Goal: Transaction & Acquisition: Purchase product/service

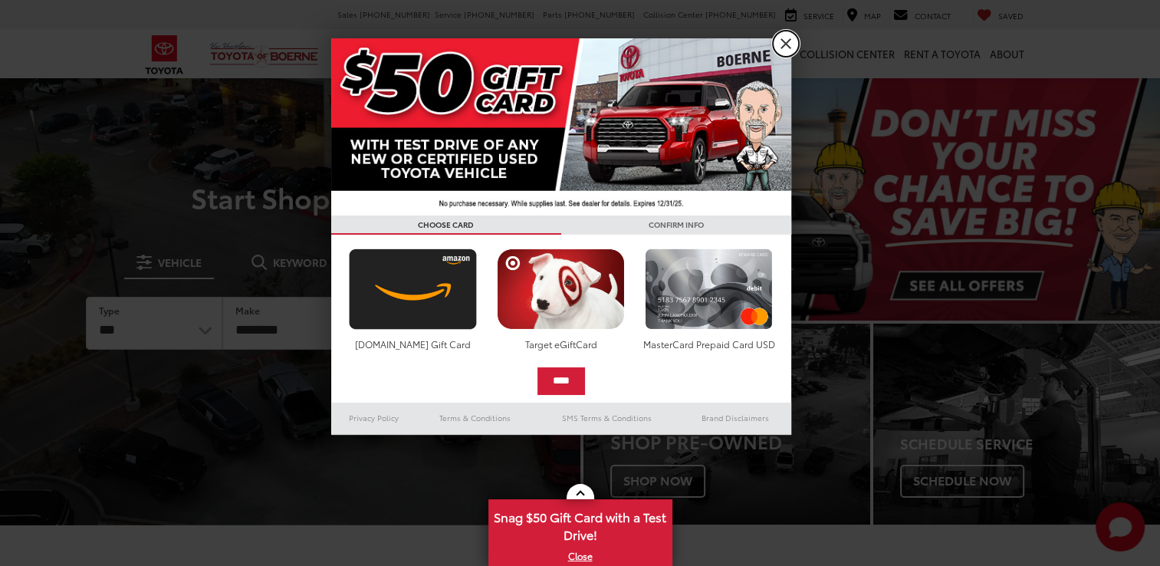
click at [785, 38] on link "X" at bounding box center [786, 44] width 26 height 26
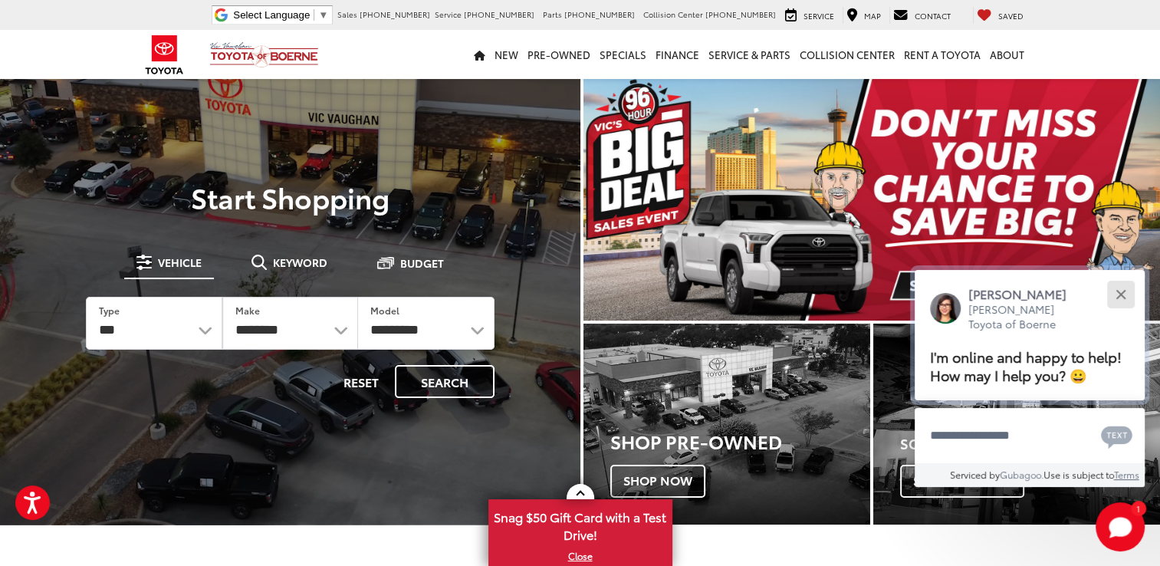
drag, startPoint x: 1120, startPoint y: 291, endPoint x: 1112, endPoint y: 300, distance: 12.5
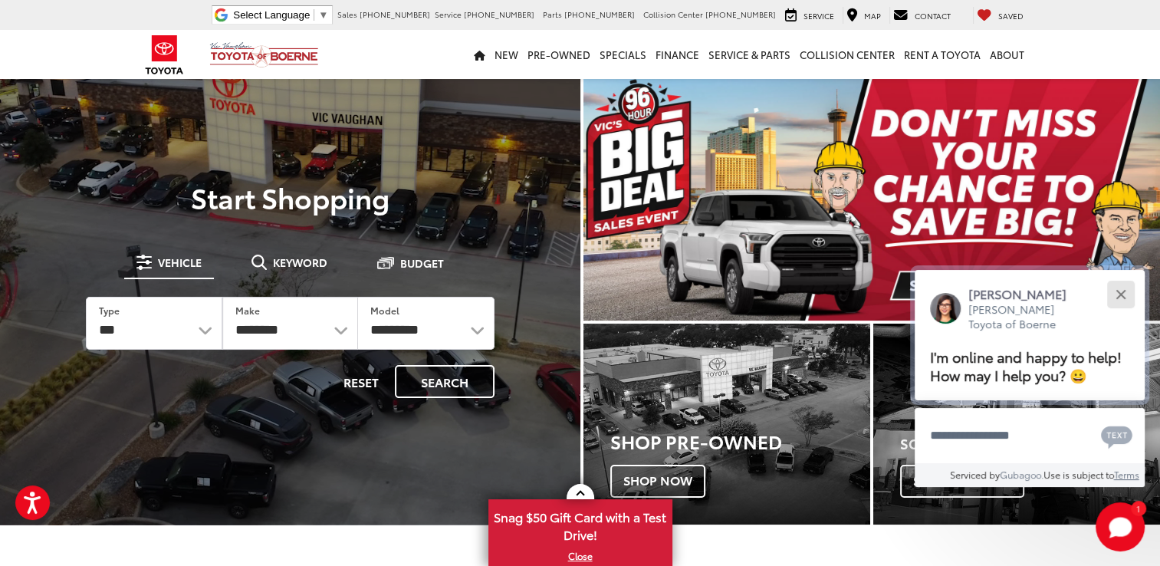
click at [1120, 292] on button "Close" at bounding box center [1120, 294] width 33 height 33
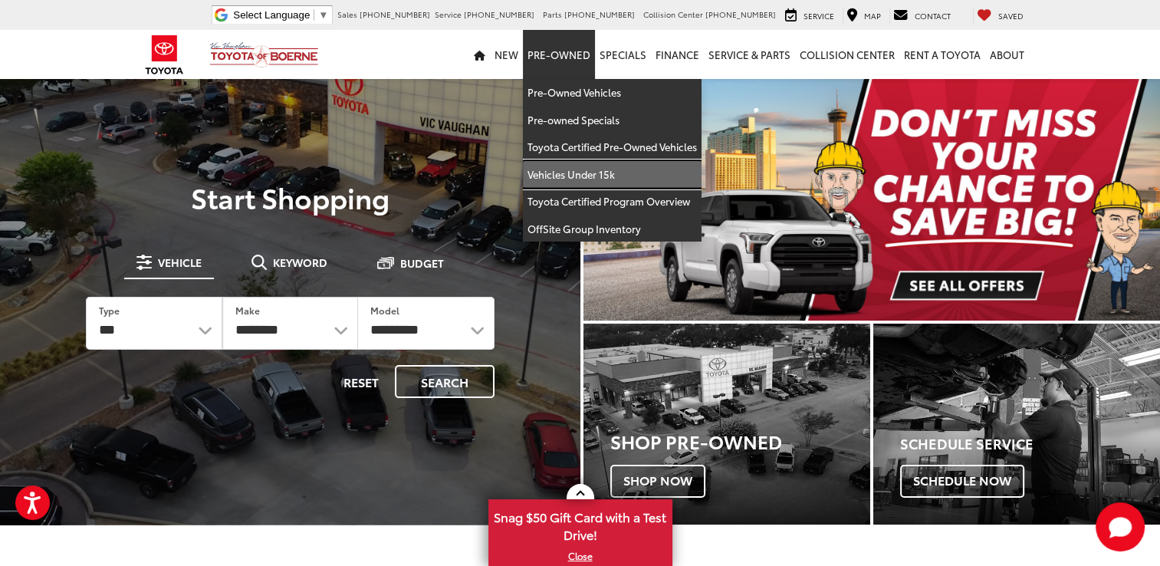
click at [558, 176] on link "Vehicles Under 15k" at bounding box center [612, 175] width 179 height 28
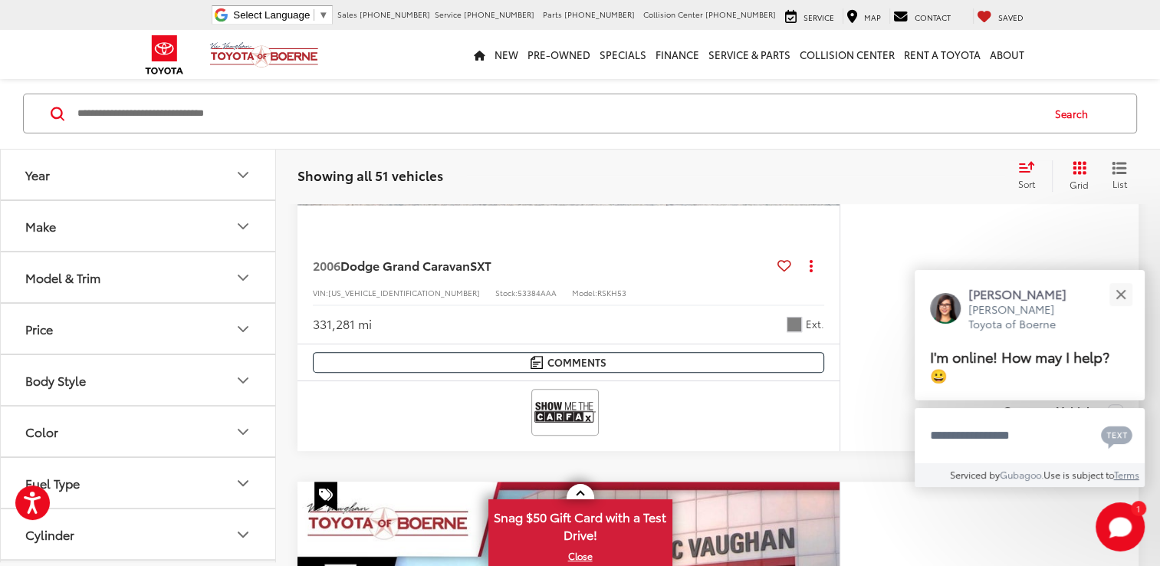
click at [127, 327] on button "Price" at bounding box center [139, 329] width 276 height 50
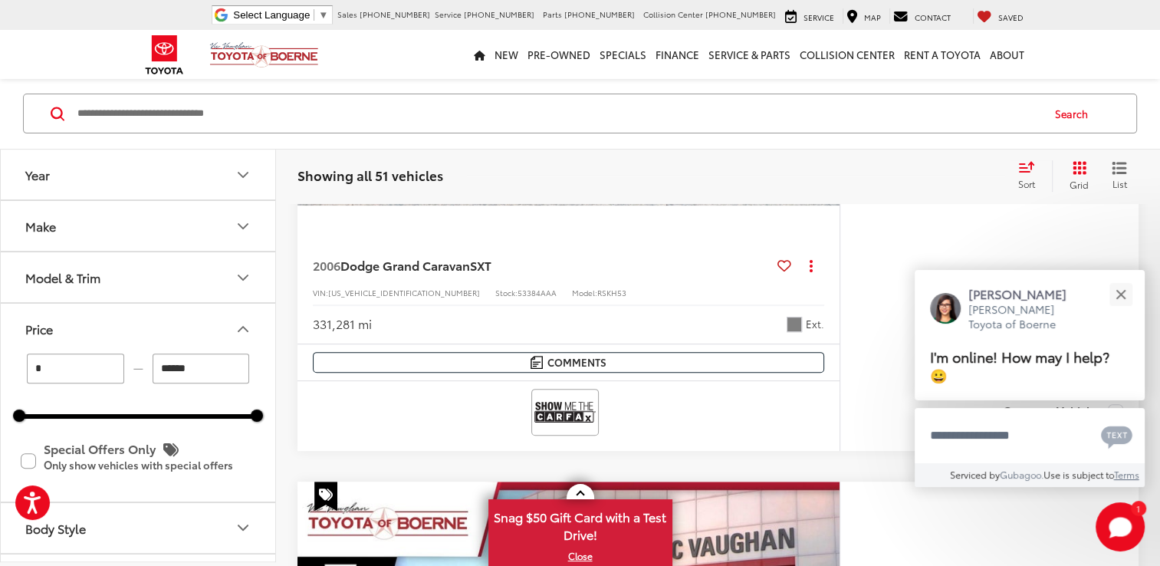
scroll to position [479, 0]
drag, startPoint x: 107, startPoint y: 358, endPoint x: 73, endPoint y: 352, distance: 34.3
click at [73, 354] on div "* — ******" at bounding box center [138, 369] width 238 height 30
drag, startPoint x: 255, startPoint y: 416, endPoint x: 161, endPoint y: 419, distance: 93.6
click at [161, 419] on div at bounding box center [162, 416] width 12 height 12
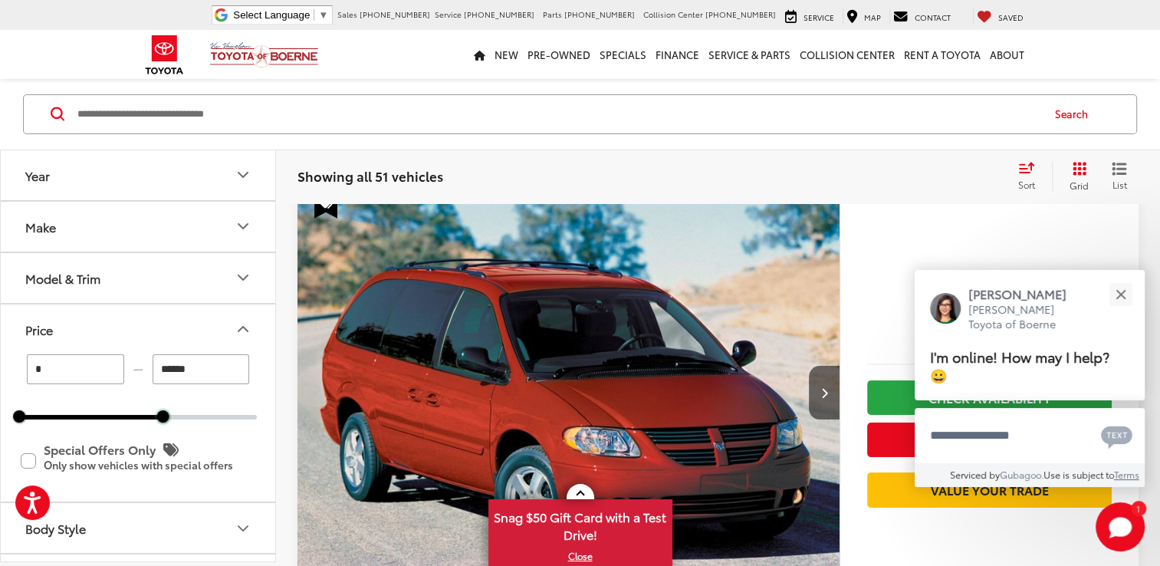
scroll to position [71, 0]
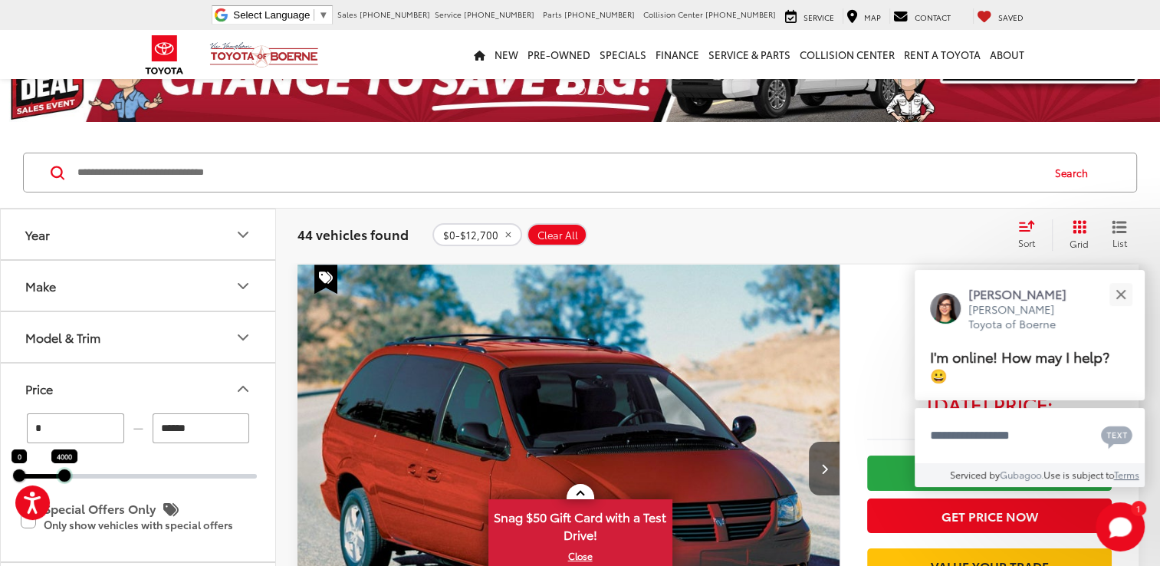
drag, startPoint x: 163, startPoint y: 477, endPoint x: 64, endPoint y: 464, distance: 99.0
click at [64, 469] on div "4000" at bounding box center [64, 475] width 12 height 12
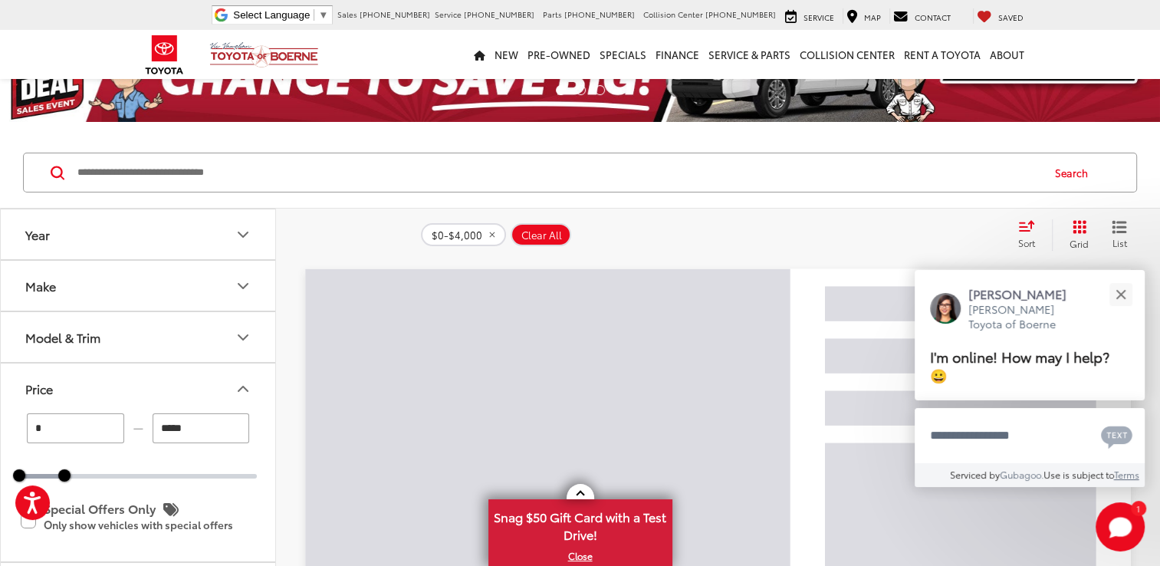
drag, startPoint x: 67, startPoint y: 479, endPoint x: 90, endPoint y: 481, distance: 23.8
click at [90, 481] on div "* — ***** 0 4000 Special Offers Only Only show vehicles with special offers" at bounding box center [138, 486] width 275 height 147
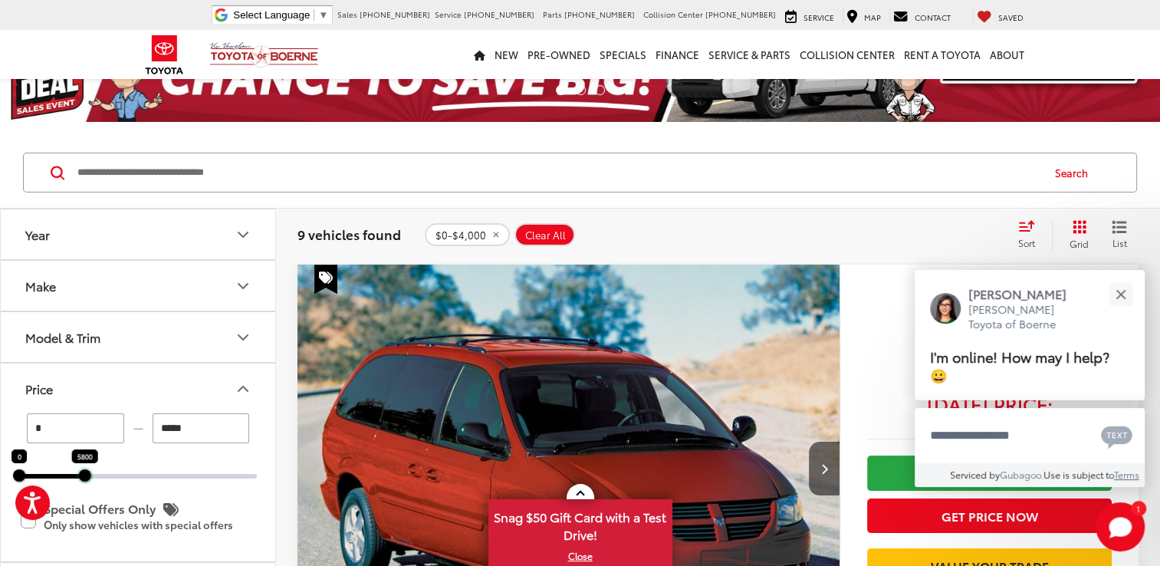
drag, startPoint x: 64, startPoint y: 473, endPoint x: 84, endPoint y: 476, distance: 20.2
click at [84, 476] on div at bounding box center [85, 475] width 12 height 12
type input "*****"
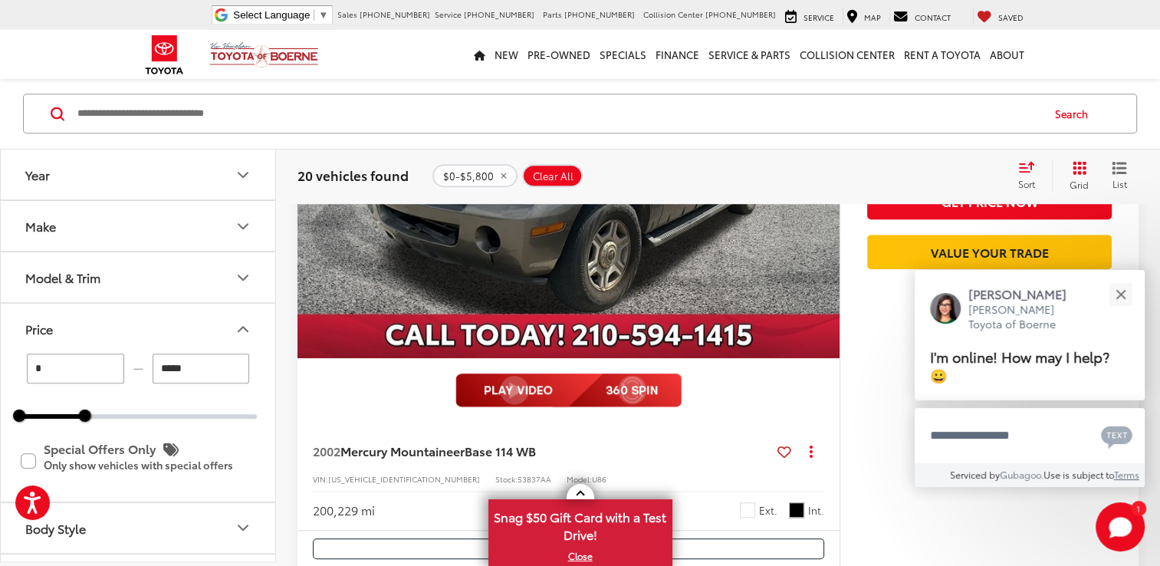
click at [178, 176] on button "Year" at bounding box center [139, 175] width 276 height 50
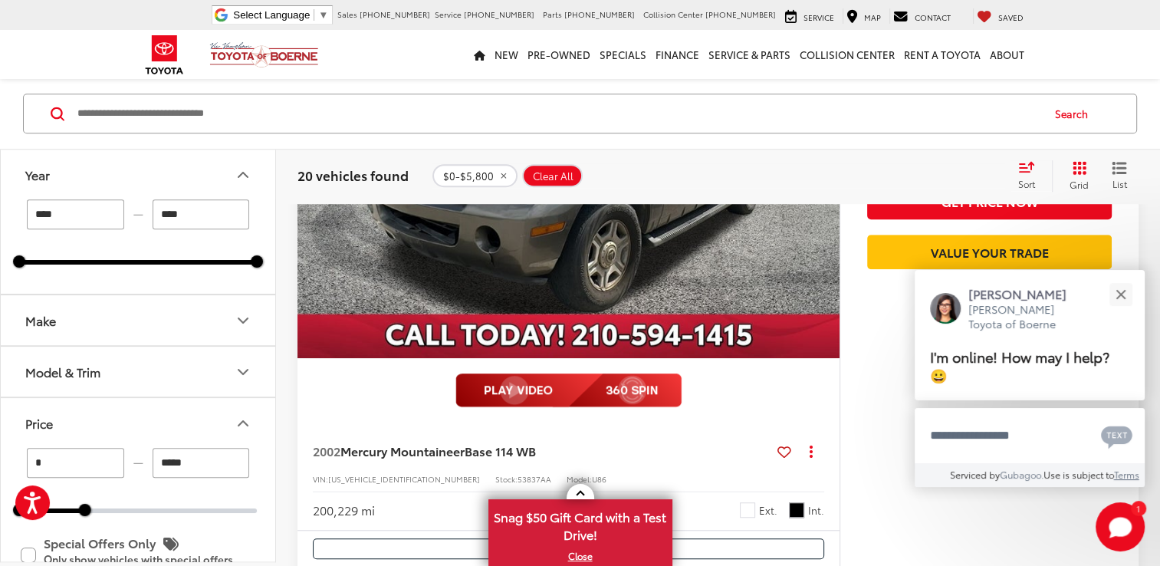
drag, startPoint x: 46, startPoint y: 215, endPoint x: 0, endPoint y: 210, distance: 46.2
type input "****"
drag, startPoint x: 210, startPoint y: 214, endPoint x: 113, endPoint y: 204, distance: 97.9
click at [119, 214] on div "**** — ****" at bounding box center [138, 215] width 238 height 30
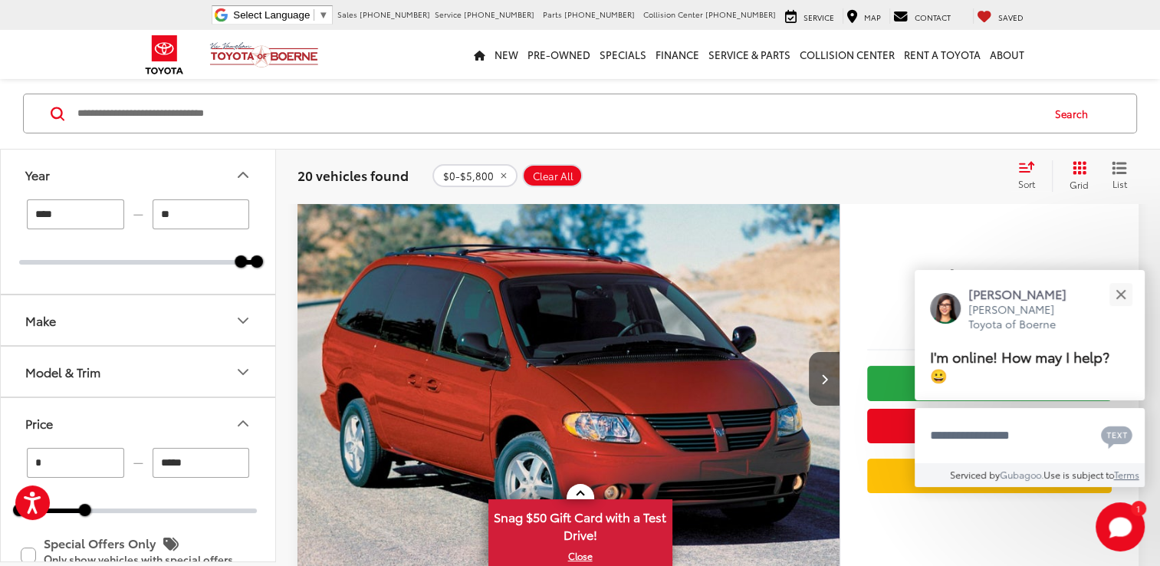
scroll to position [129, 0]
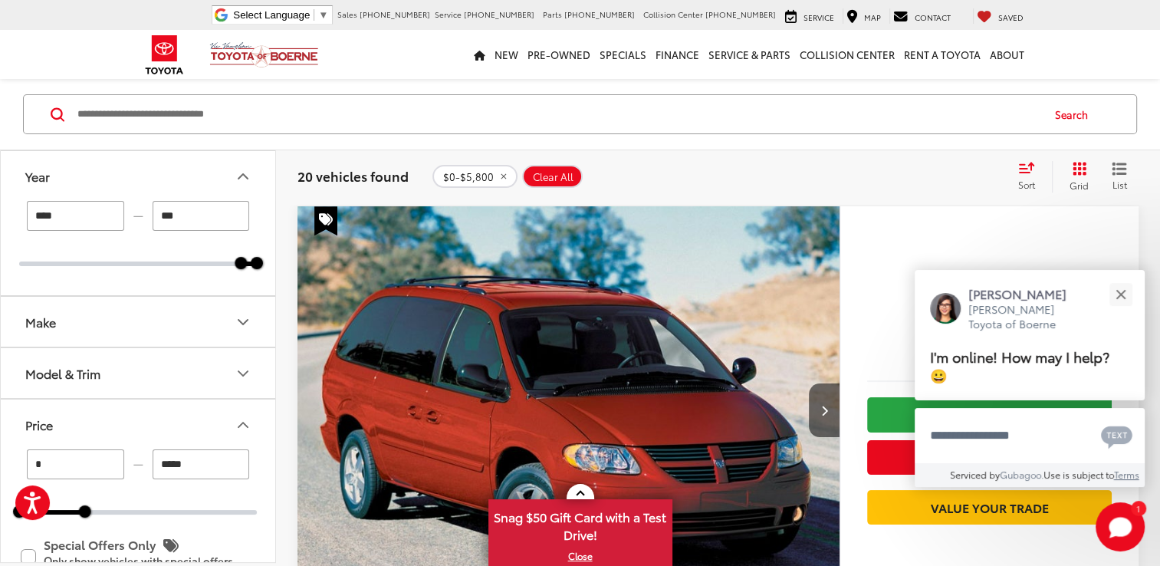
type input "****"
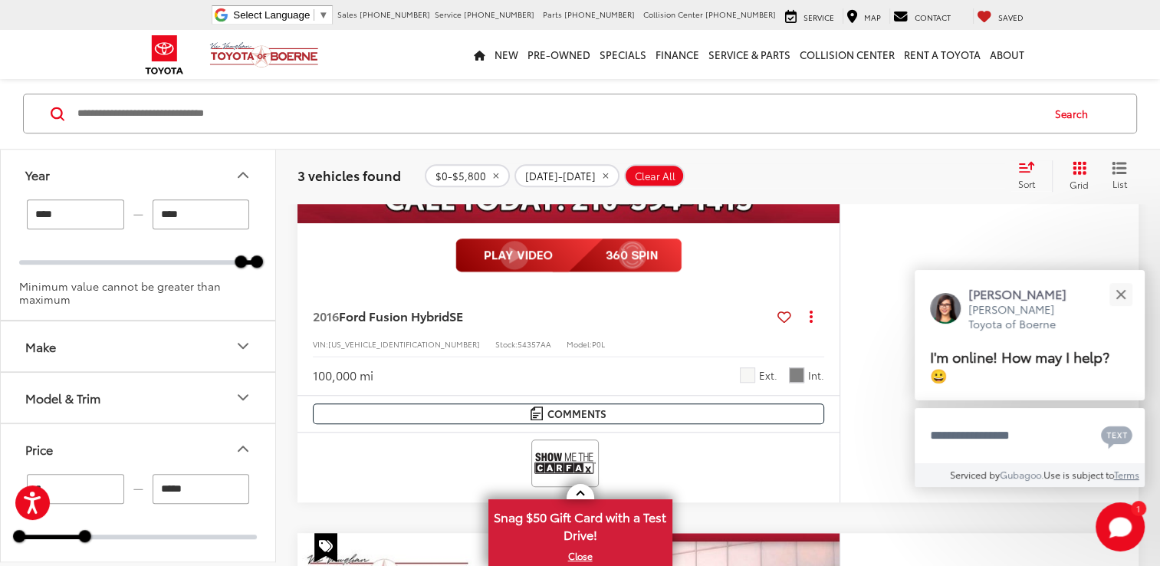
scroll to position [1279, 0]
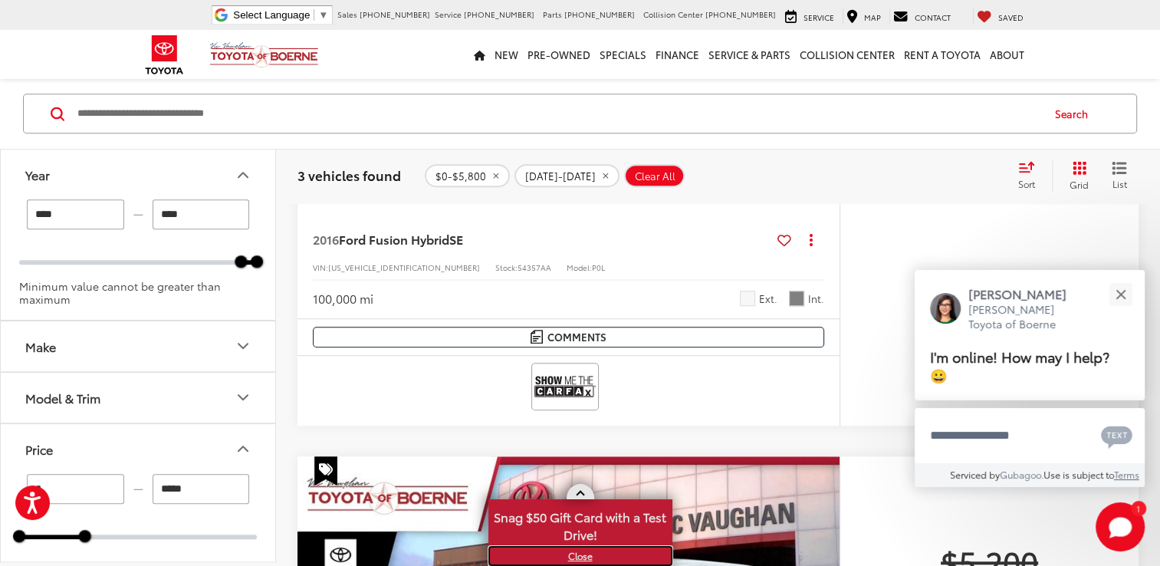
click at [579, 557] on link "X" at bounding box center [580, 556] width 181 height 17
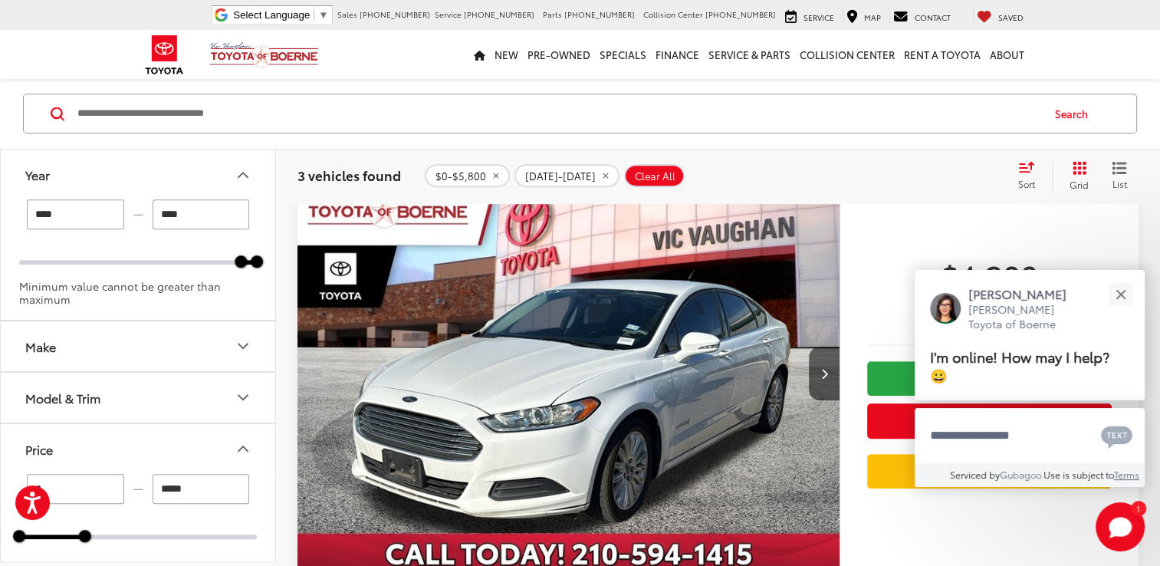
scroll to position [666, 0]
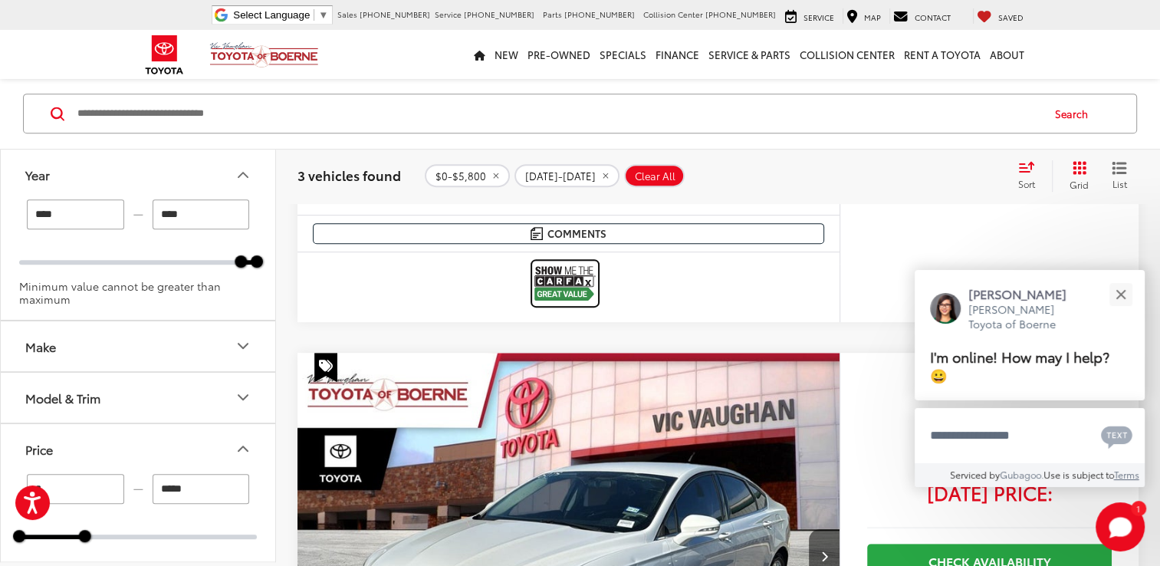
click at [573, 291] on img at bounding box center [564, 283] width 61 height 41
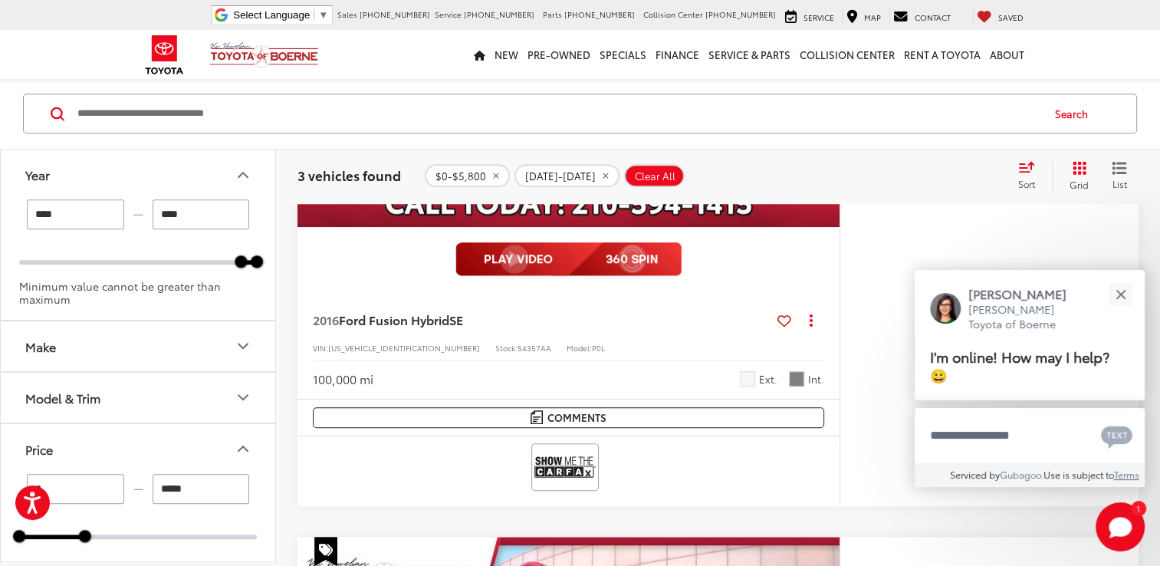
scroll to position [1279, 0]
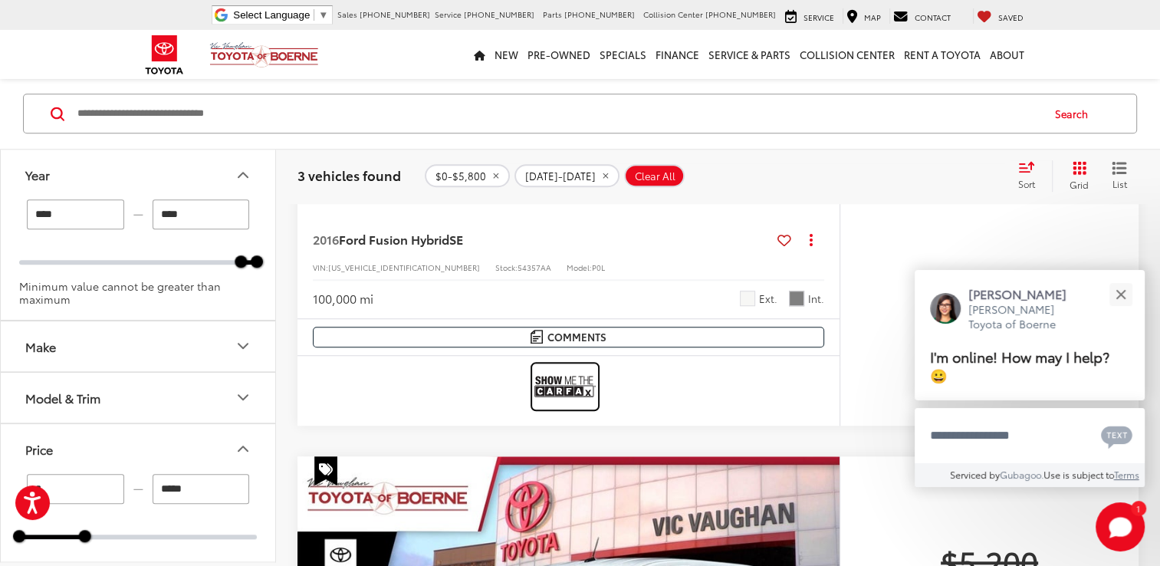
click at [556, 389] on img at bounding box center [564, 386] width 61 height 41
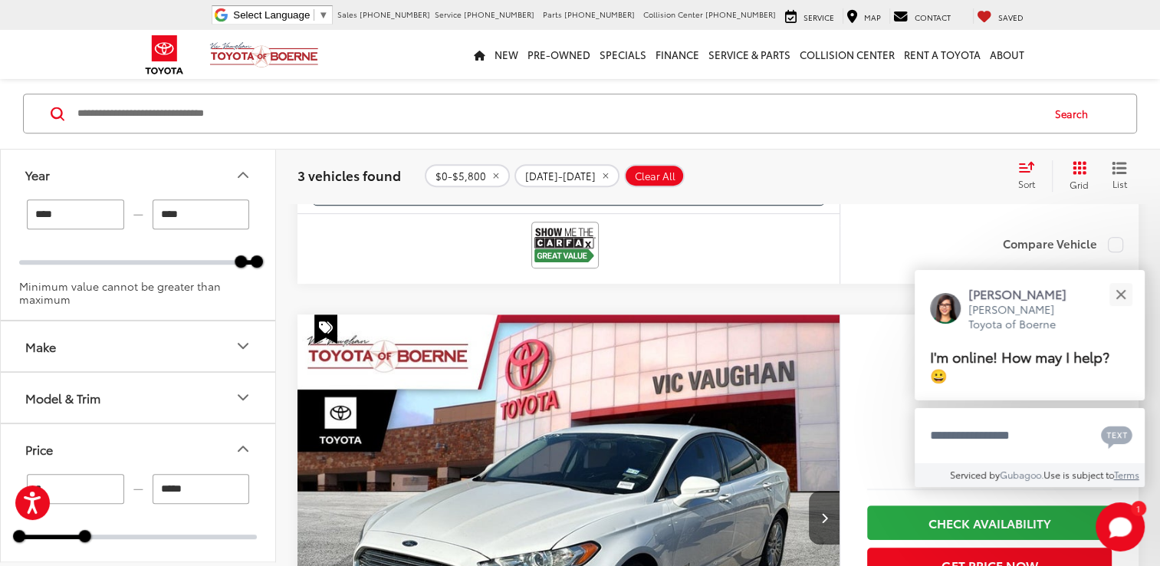
scroll to position [920, 0]
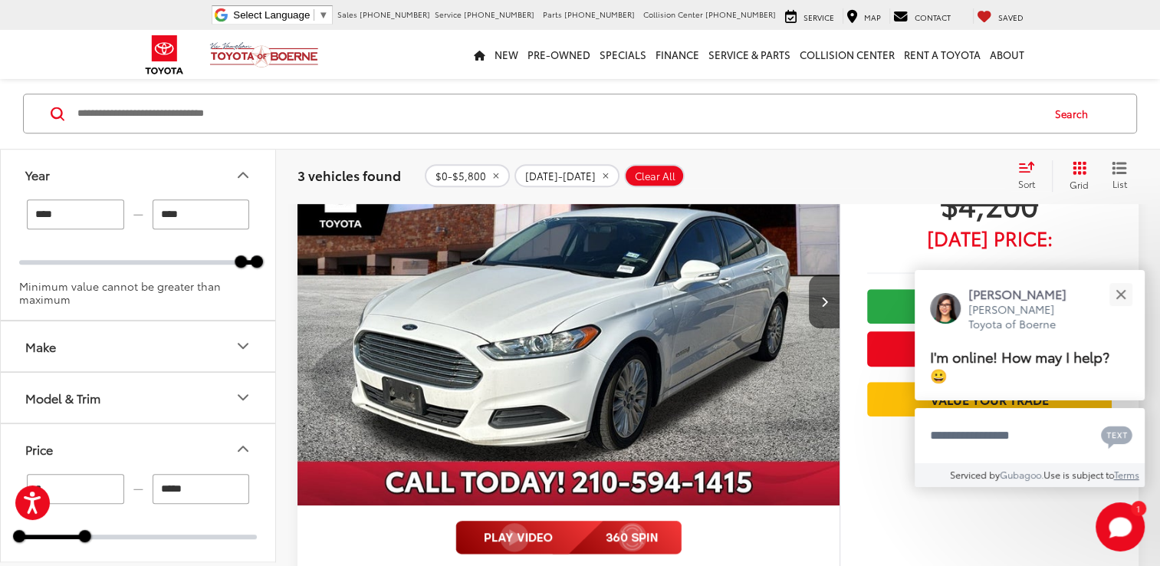
click at [531, 337] on img "2016 Ford Fusion Hybrid SE 0" at bounding box center [569, 302] width 544 height 408
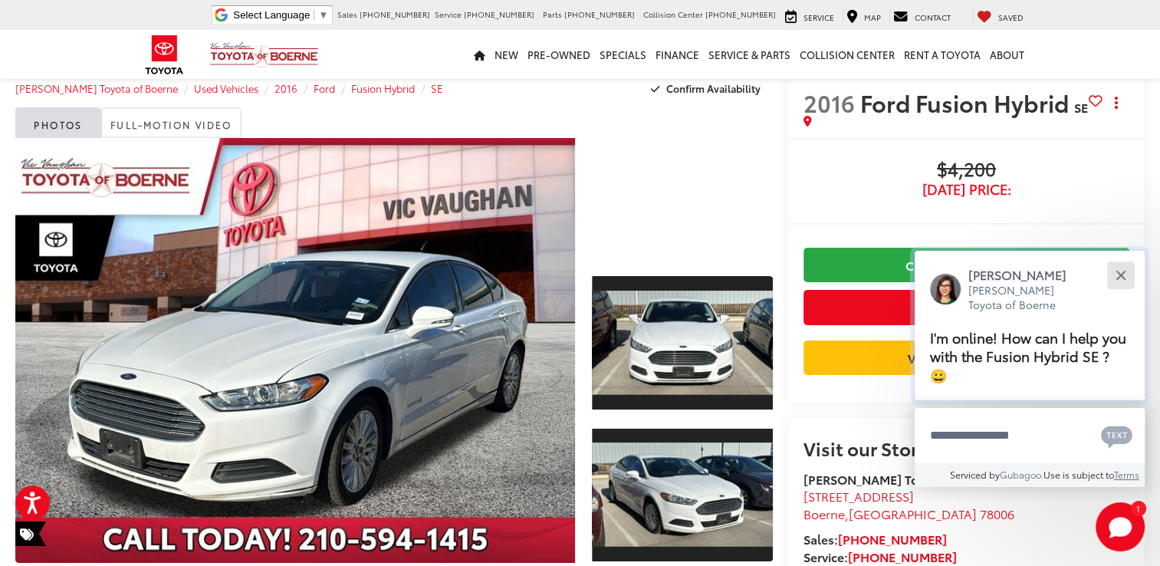
click at [1123, 291] on button "Close" at bounding box center [1120, 274] width 33 height 33
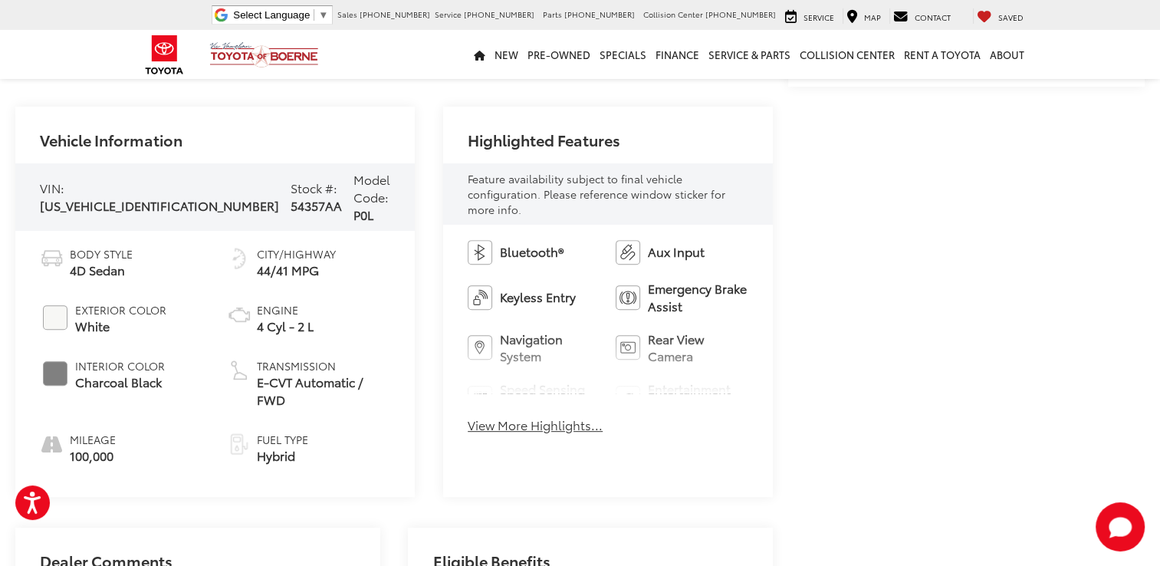
scroll to position [527, 0]
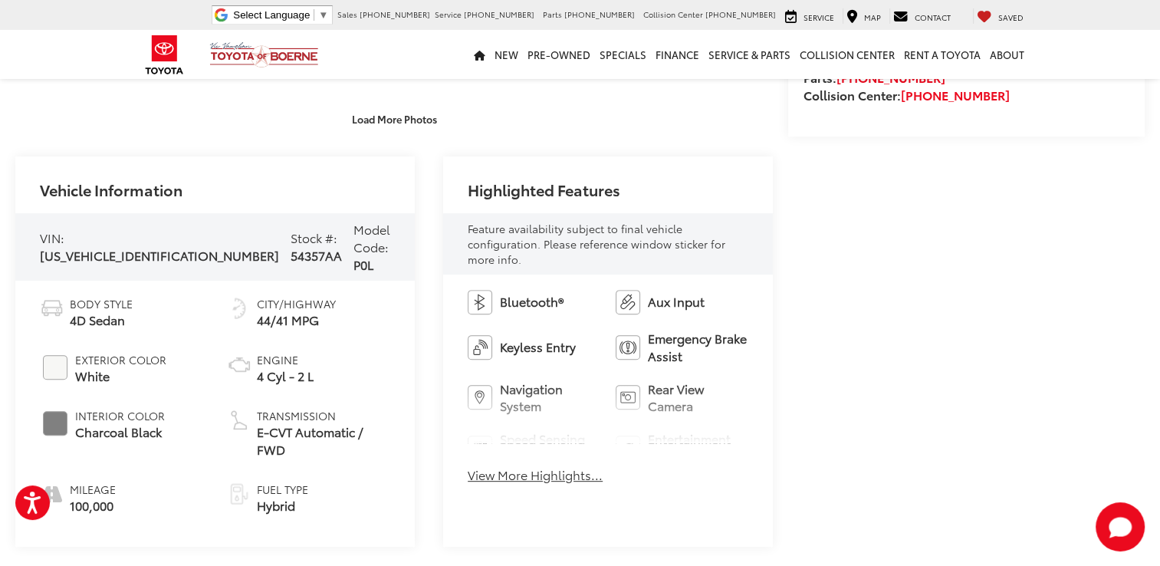
click at [469, 468] on div "Bluetooth® Aux Input Keyless Entry Emergency Brake Assist Navigation System Rea…" at bounding box center [608, 392] width 330 height 234
click at [476, 466] on button "View More Highlights..." at bounding box center [535, 475] width 135 height 18
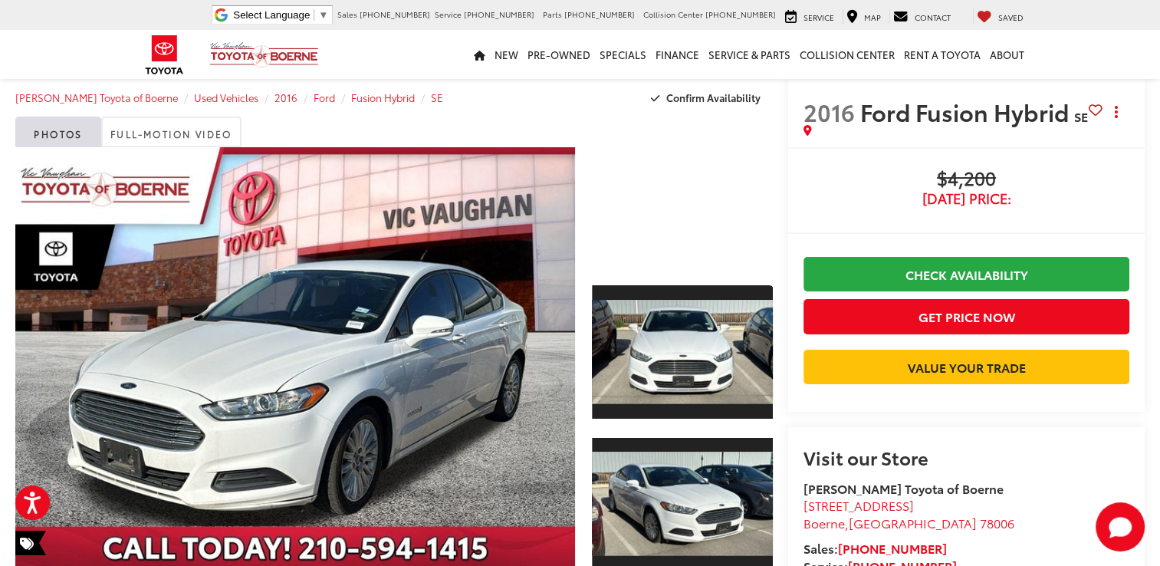
scroll to position [0, 0]
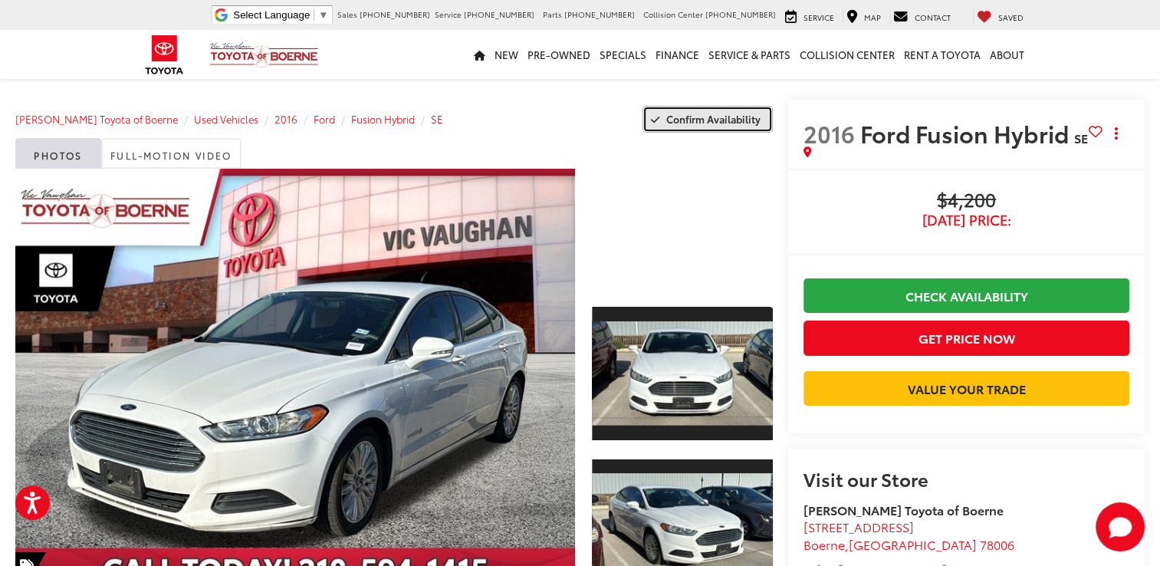
click at [684, 121] on span "Confirm Availability" at bounding box center [713, 119] width 94 height 14
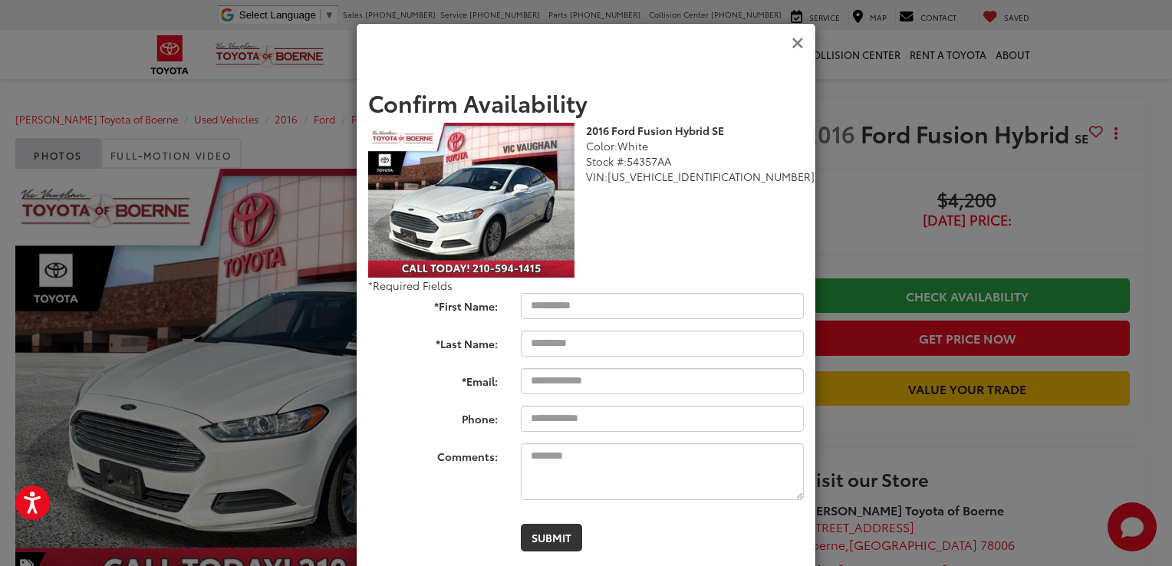
click at [792, 42] on icon "Close" at bounding box center [797, 43] width 12 height 16
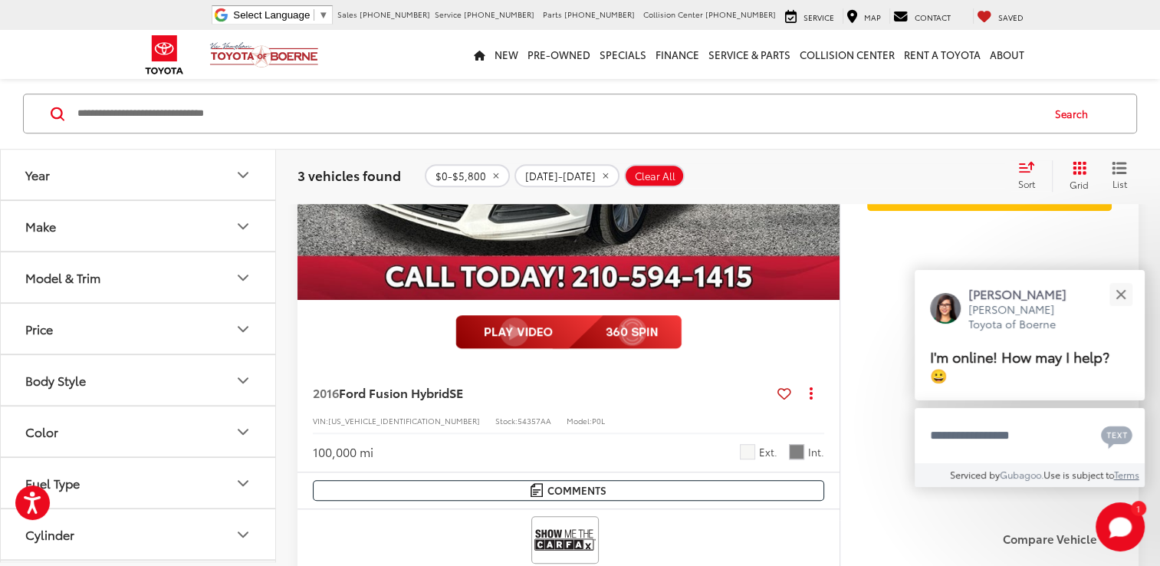
scroll to position [972, 0]
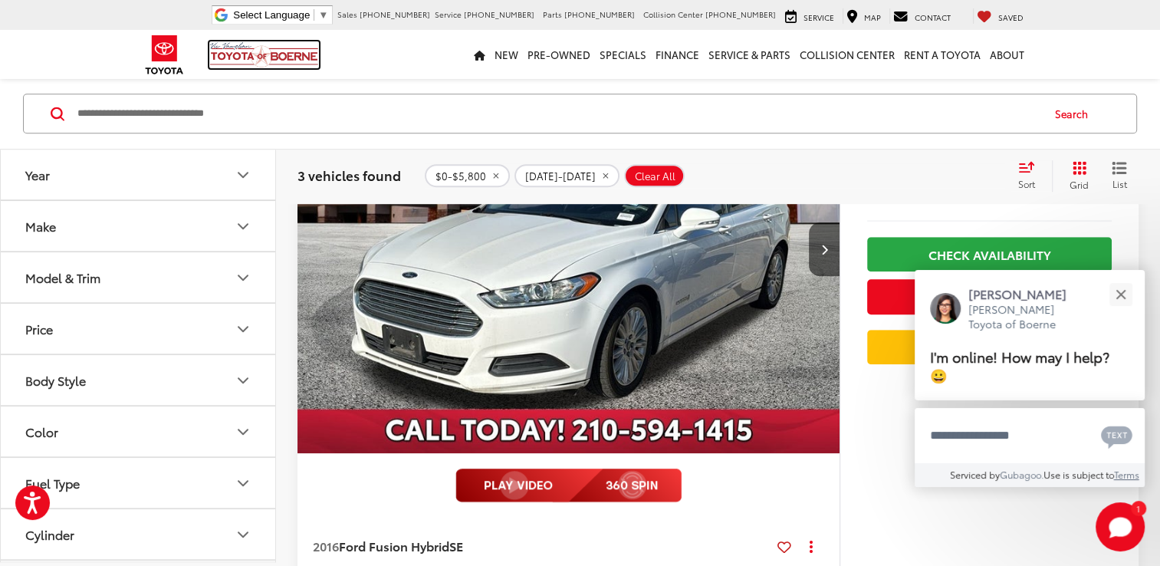
click at [281, 53] on img at bounding box center [264, 54] width 110 height 27
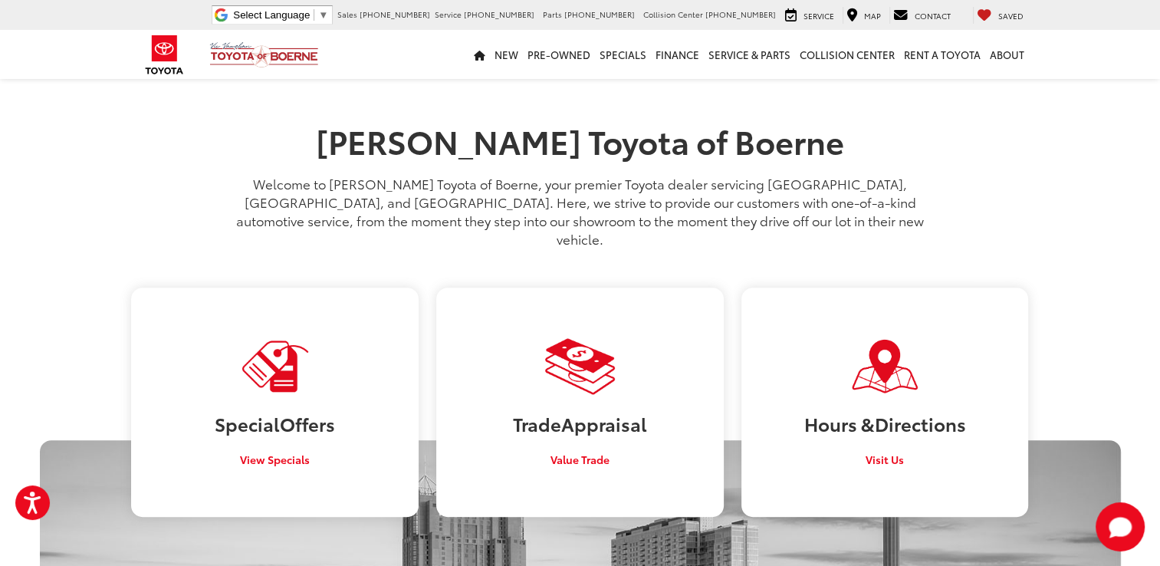
scroll to position [767, 0]
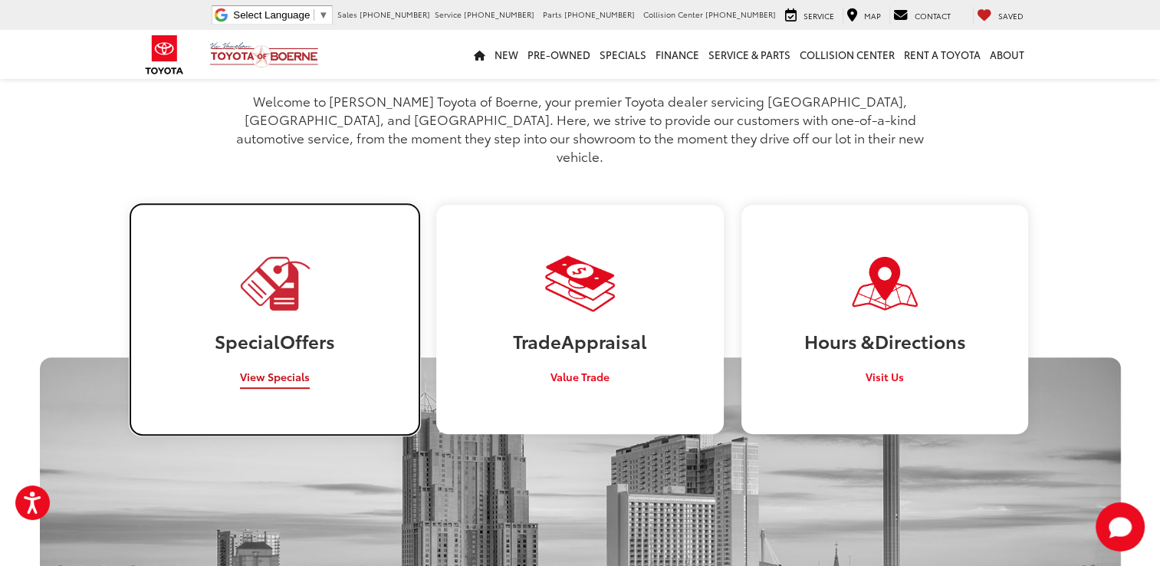
click at [285, 369] on span "View Specials" at bounding box center [275, 376] width 70 height 15
